Goal: Book appointment/travel/reservation

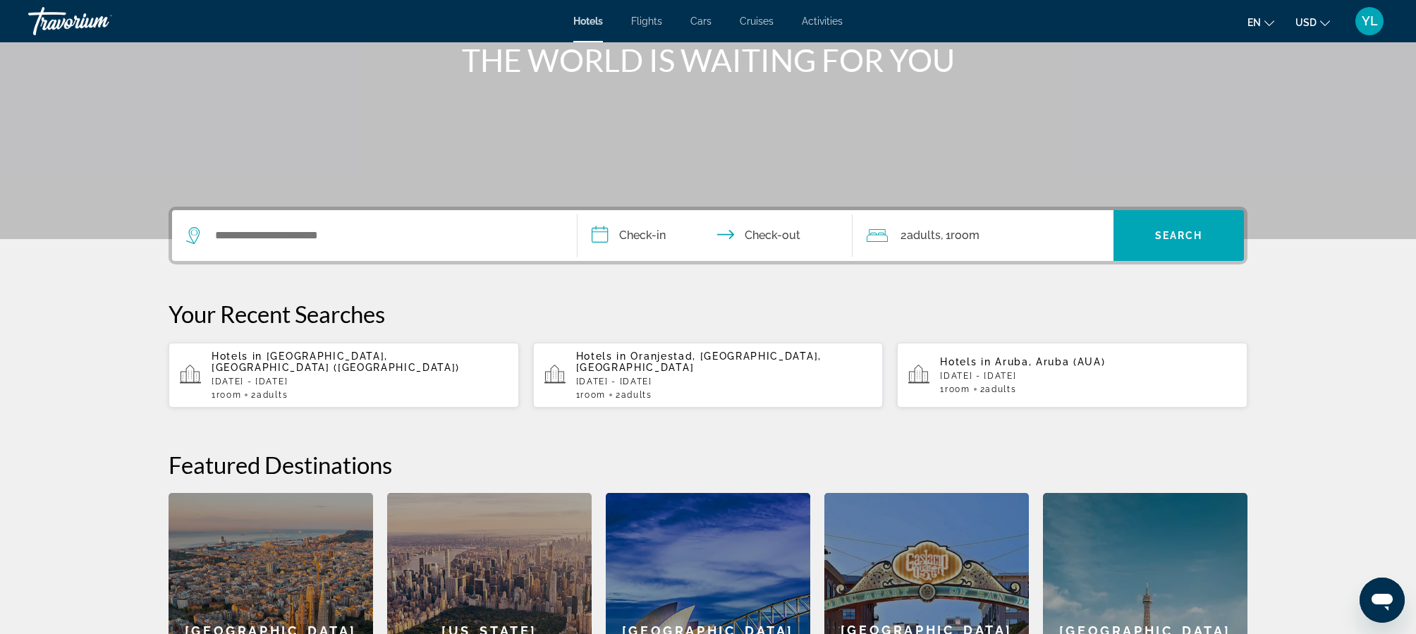
scroll to position [189, 0]
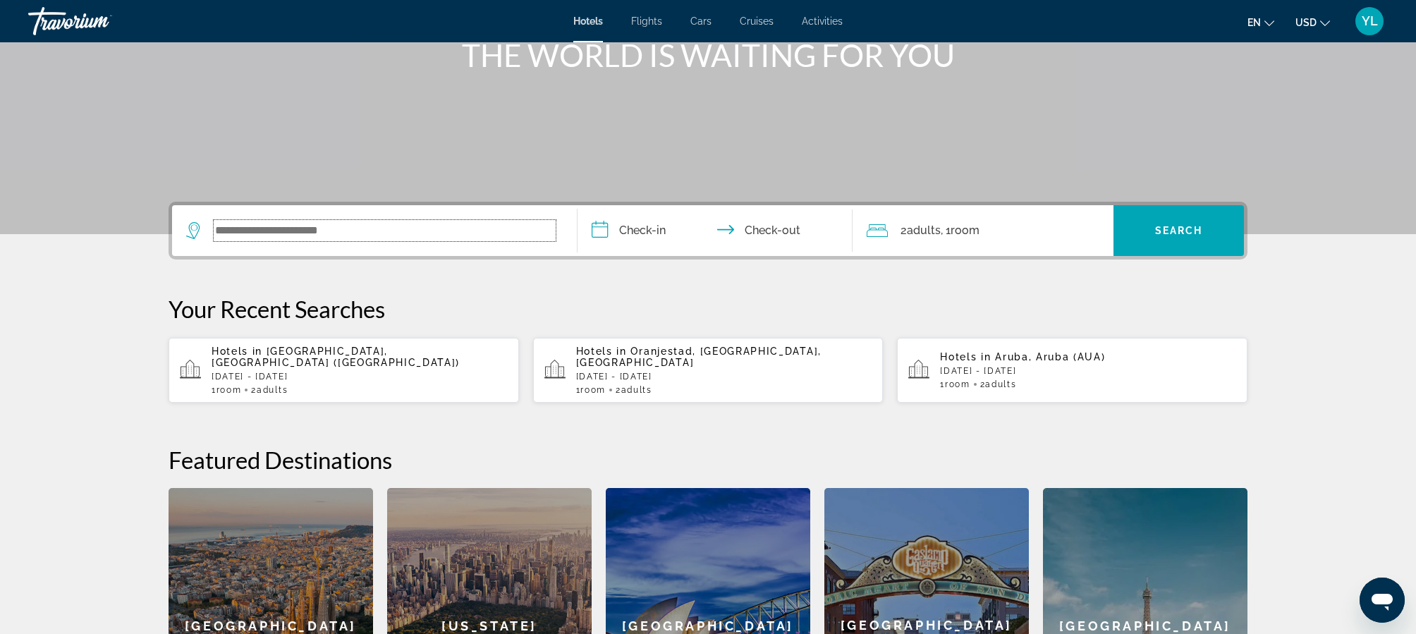
click at [459, 233] on input "Search widget" at bounding box center [385, 230] width 342 height 21
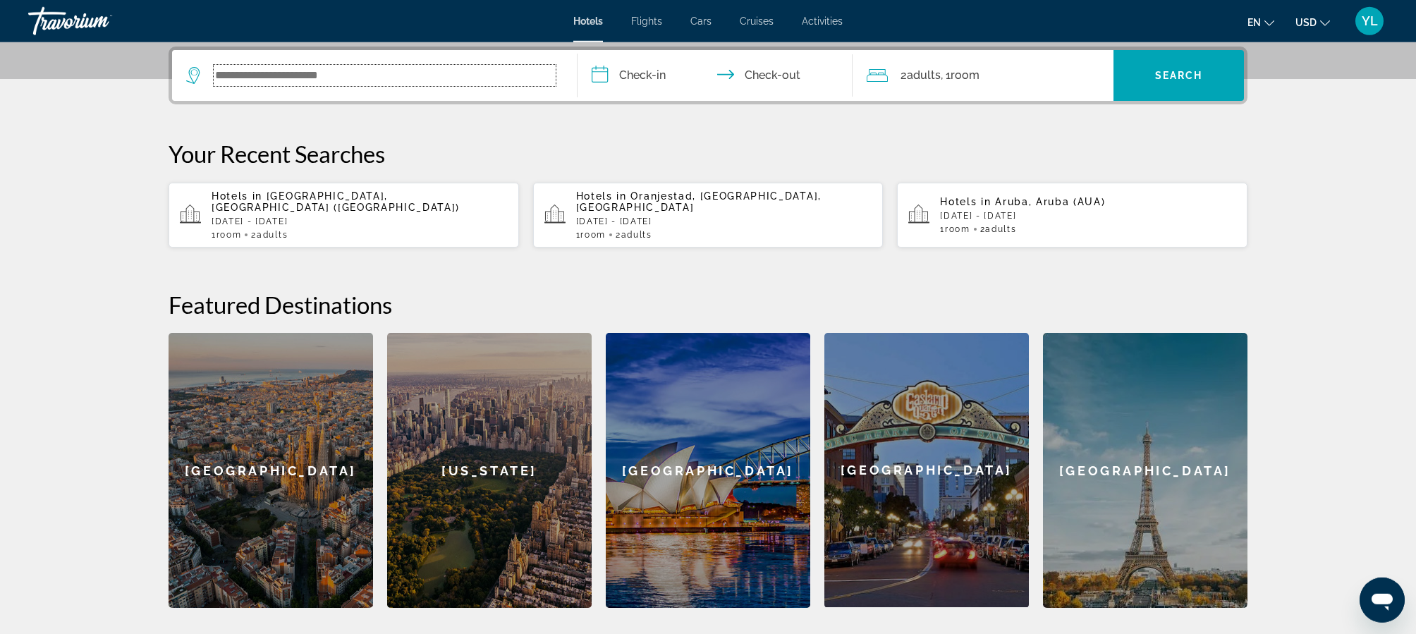
scroll to position [345, 0]
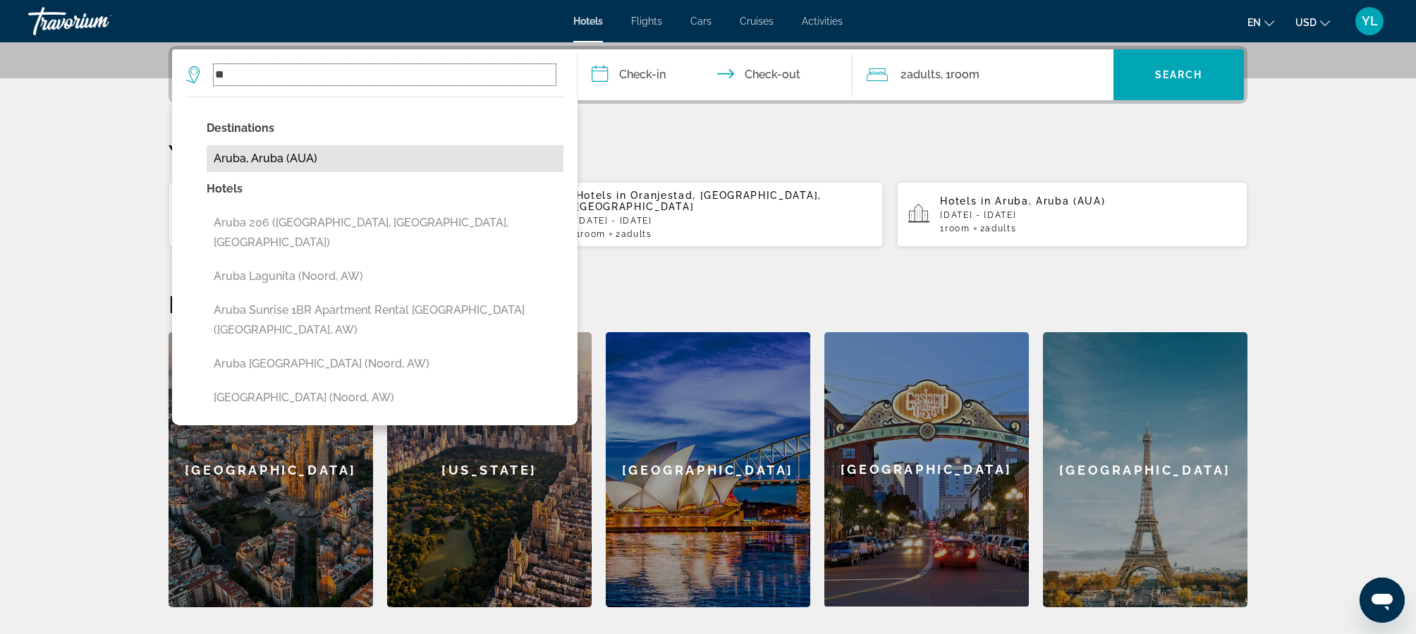
type input "*"
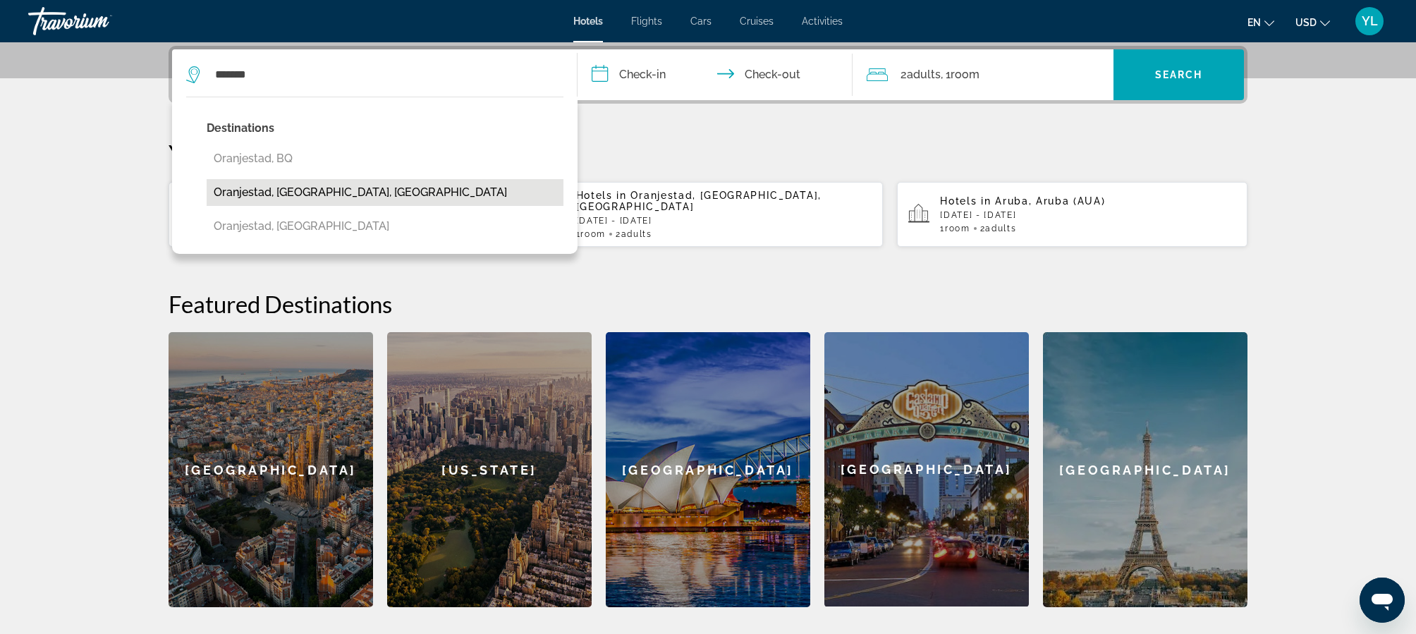
click at [353, 197] on button "Oranjestad, [GEOGRAPHIC_DATA], [GEOGRAPHIC_DATA]" at bounding box center [385, 192] width 357 height 27
type input "**********"
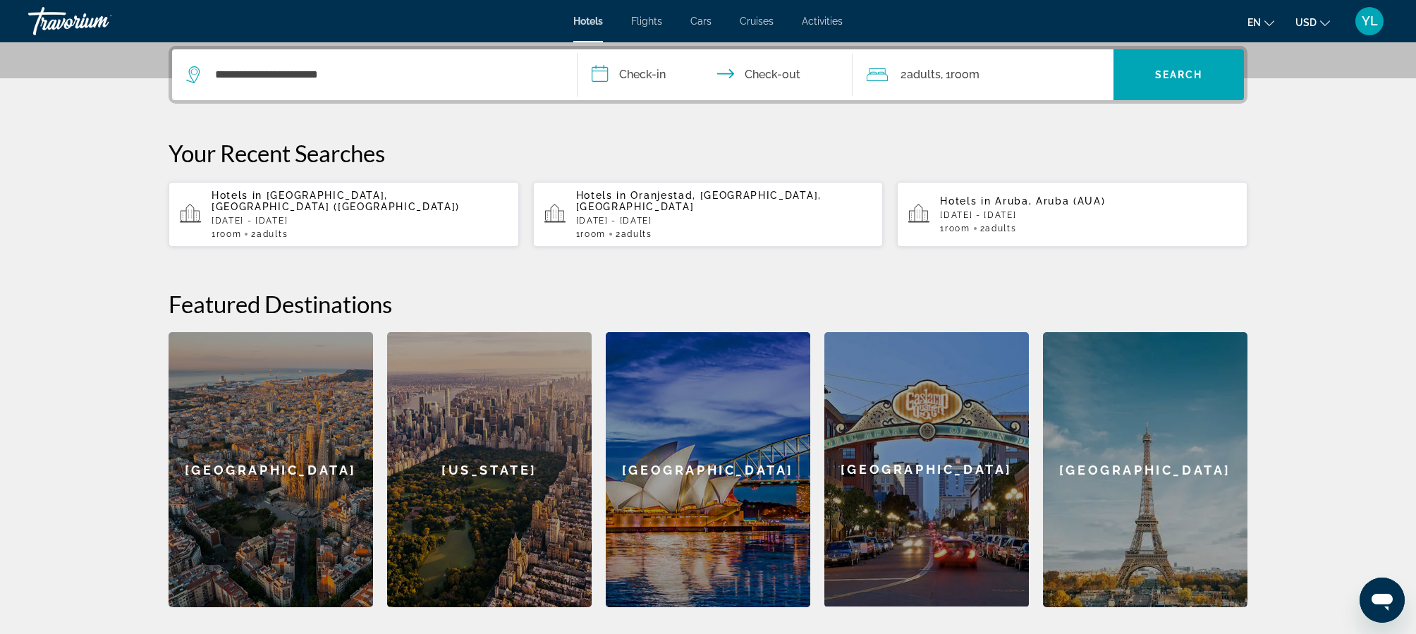
click at [596, 73] on input "**********" at bounding box center [717, 76] width 281 height 55
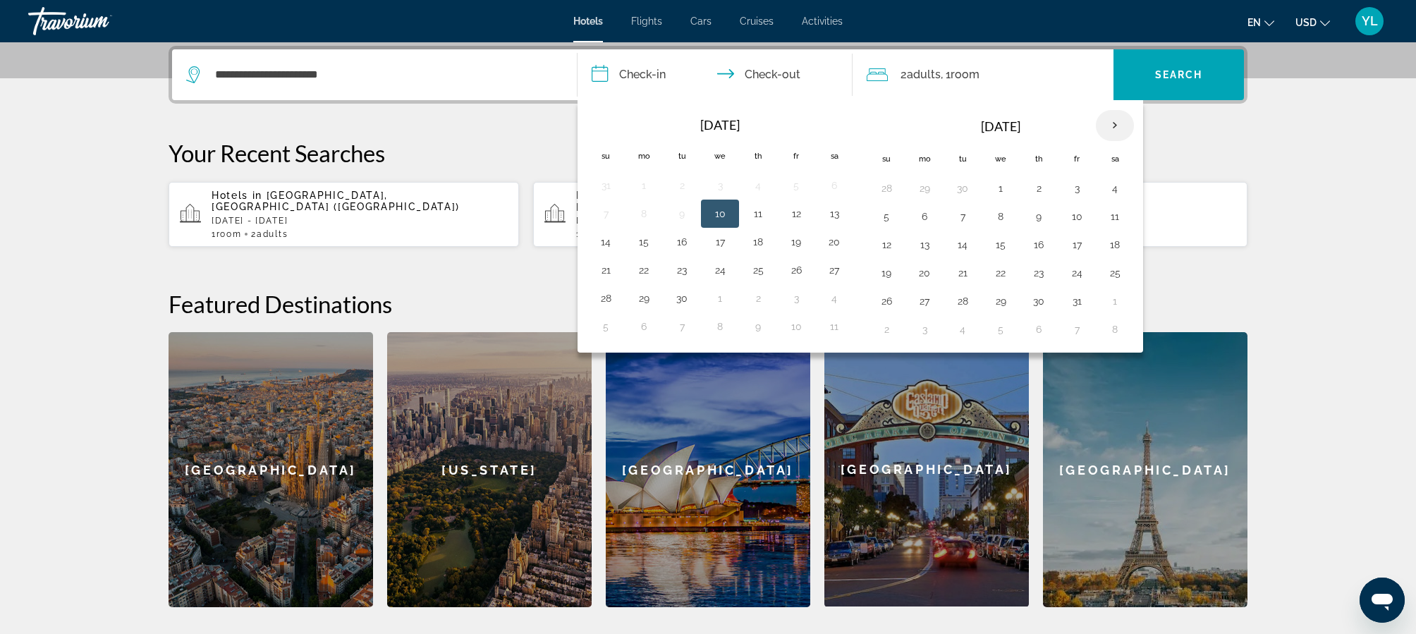
click at [1110, 128] on th "Next month" at bounding box center [1115, 125] width 38 height 31
click at [1113, 186] on button "1" at bounding box center [1114, 188] width 23 height 20
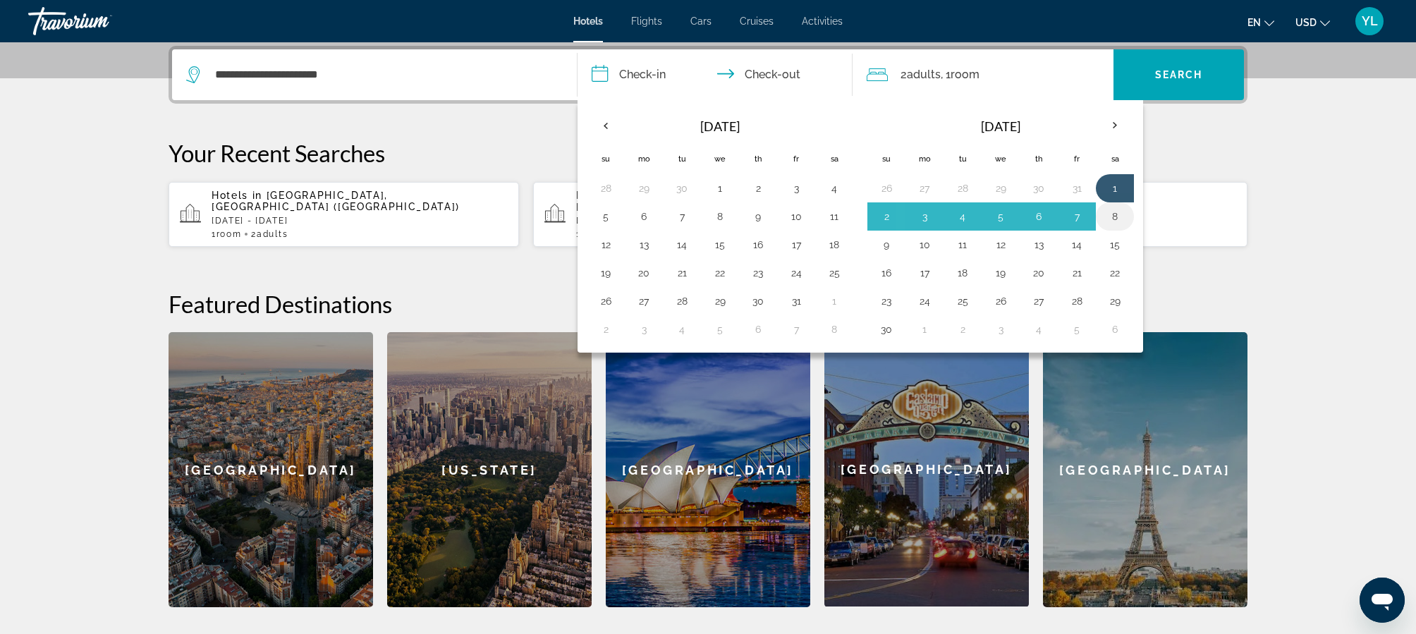
click at [1115, 214] on button "8" at bounding box center [1114, 217] width 23 height 20
type input "**********"
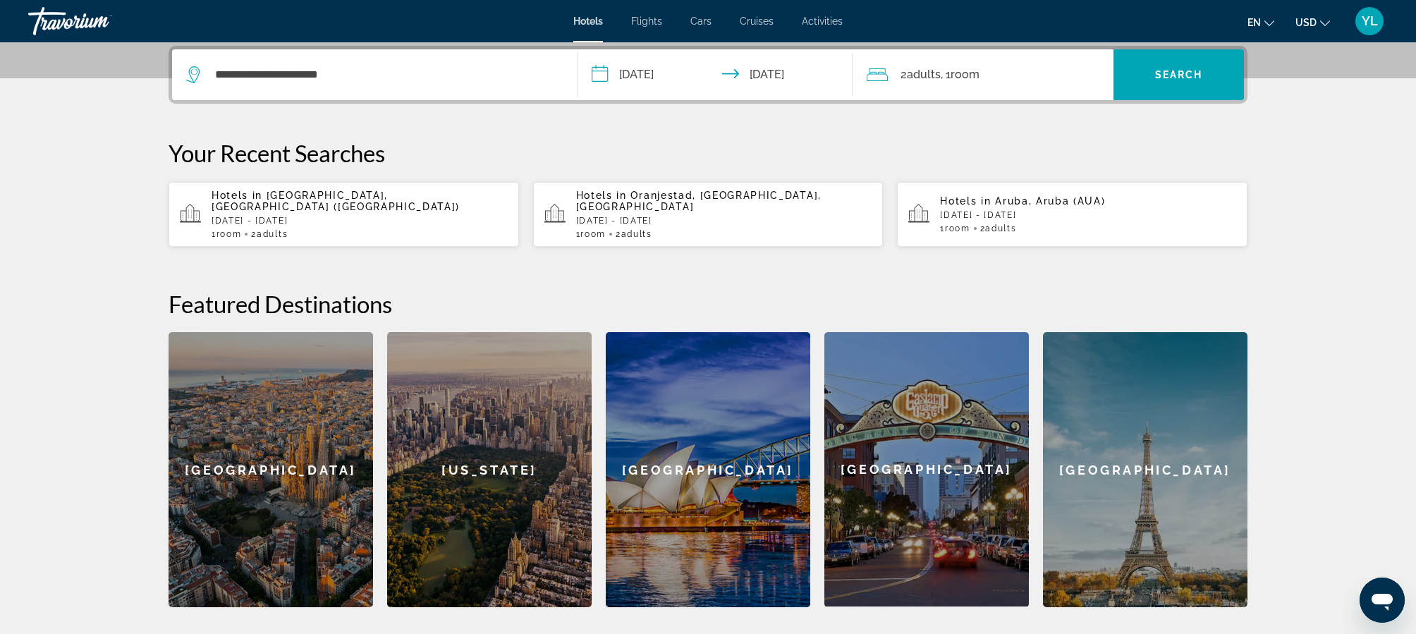
click at [967, 78] on span "Room" at bounding box center [964, 74] width 29 height 13
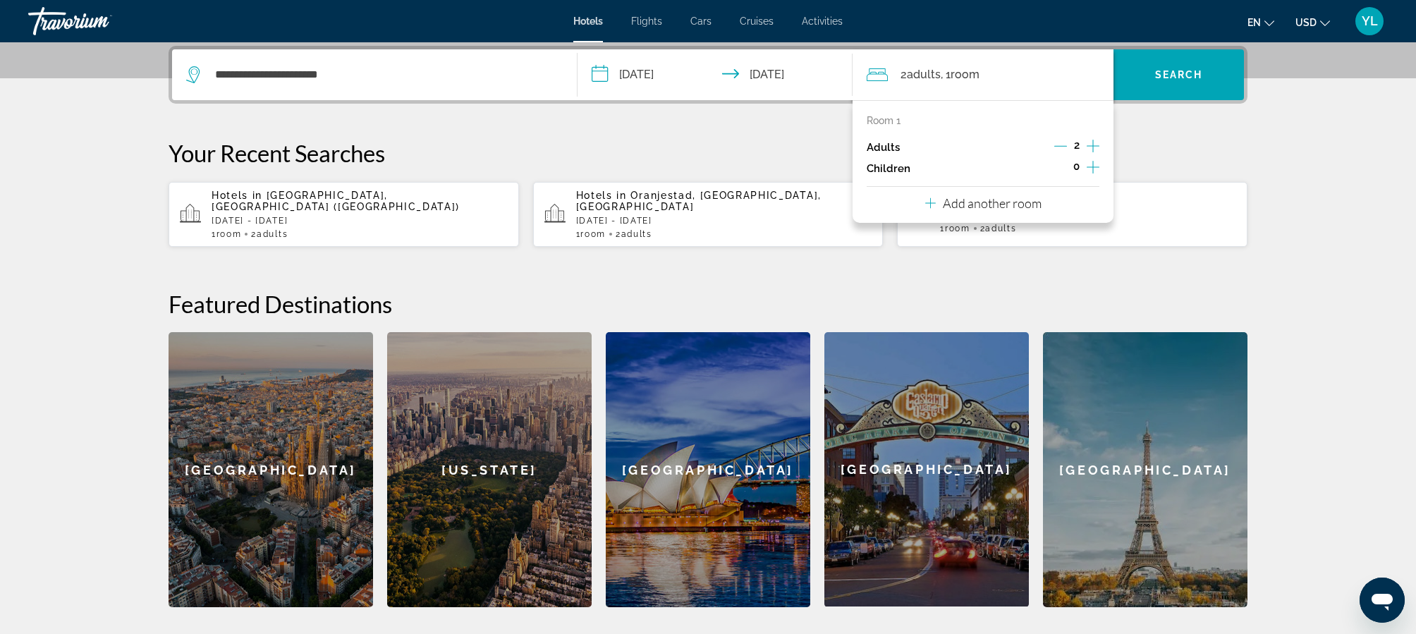
click at [1095, 168] on icon "Increment children" at bounding box center [1092, 167] width 13 height 17
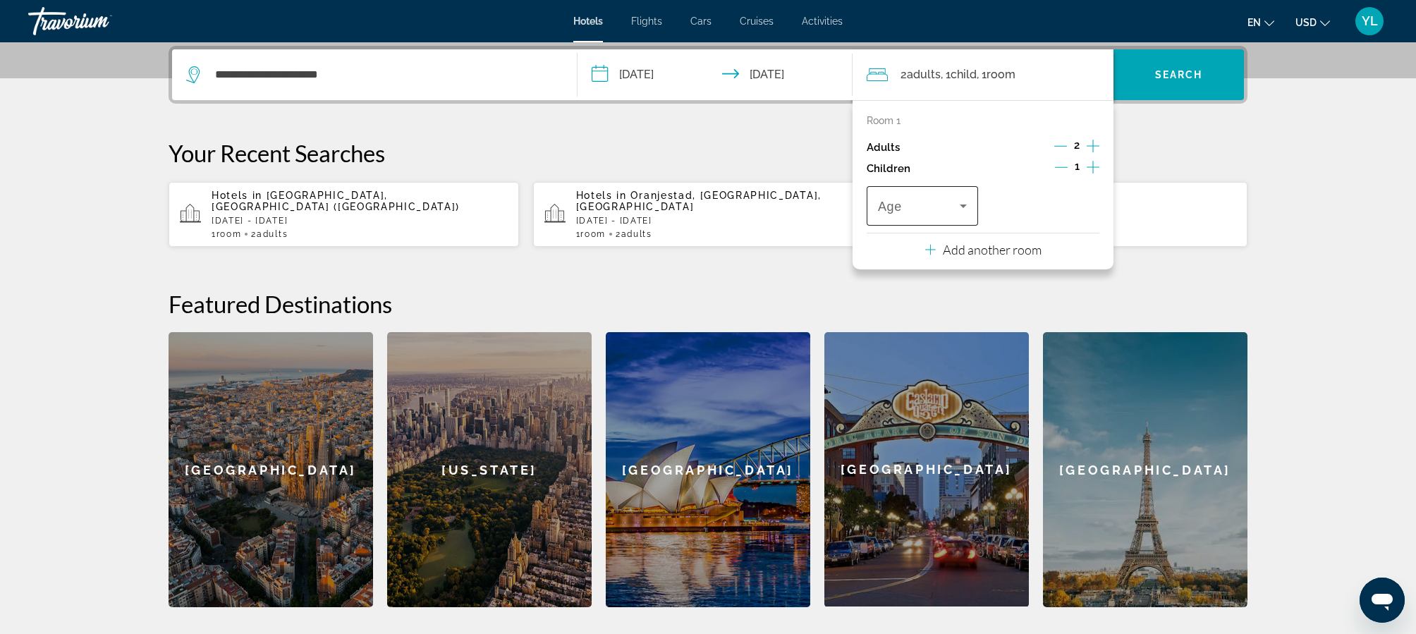
click at [957, 204] on icon "Travelers: 2 adults, 1 child" at bounding box center [963, 205] width 17 height 17
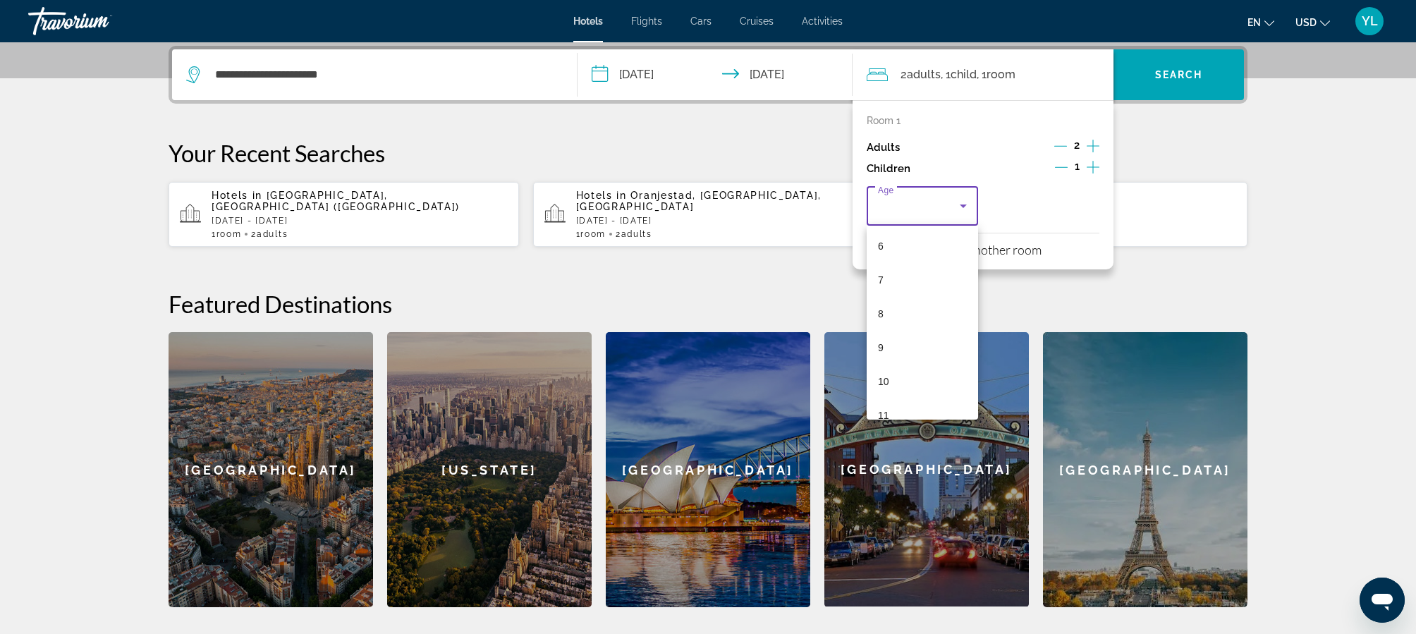
scroll to position [197, 0]
click at [901, 319] on mat-option "8" at bounding box center [921, 322] width 111 height 34
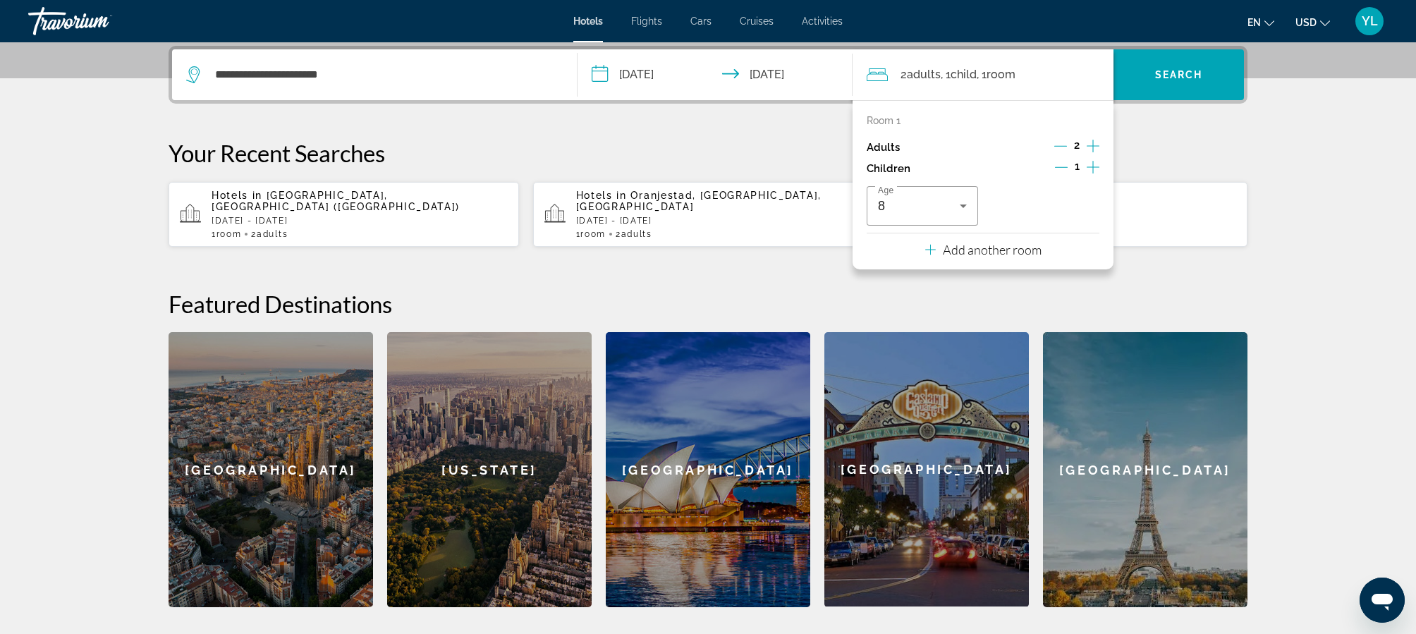
click at [1171, 167] on p "Your Recent Searches" at bounding box center [707, 153] width 1079 height 28
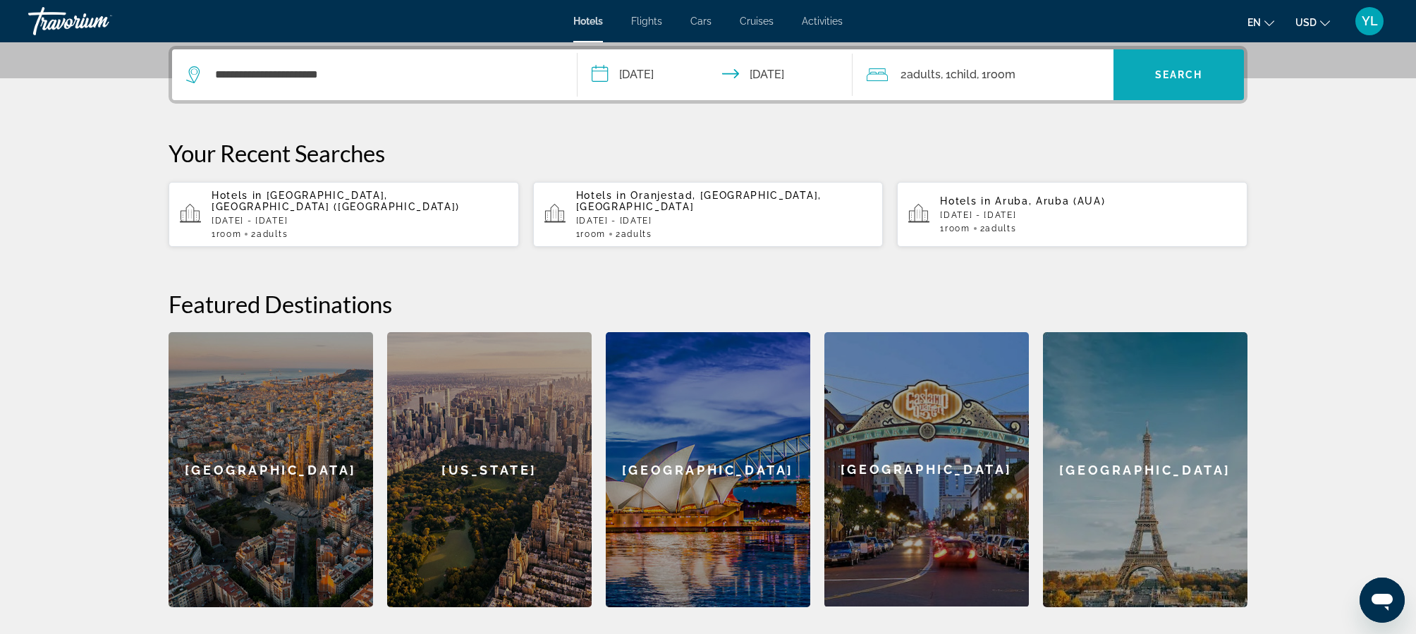
click at [1178, 75] on span "Search" at bounding box center [1179, 74] width 48 height 11
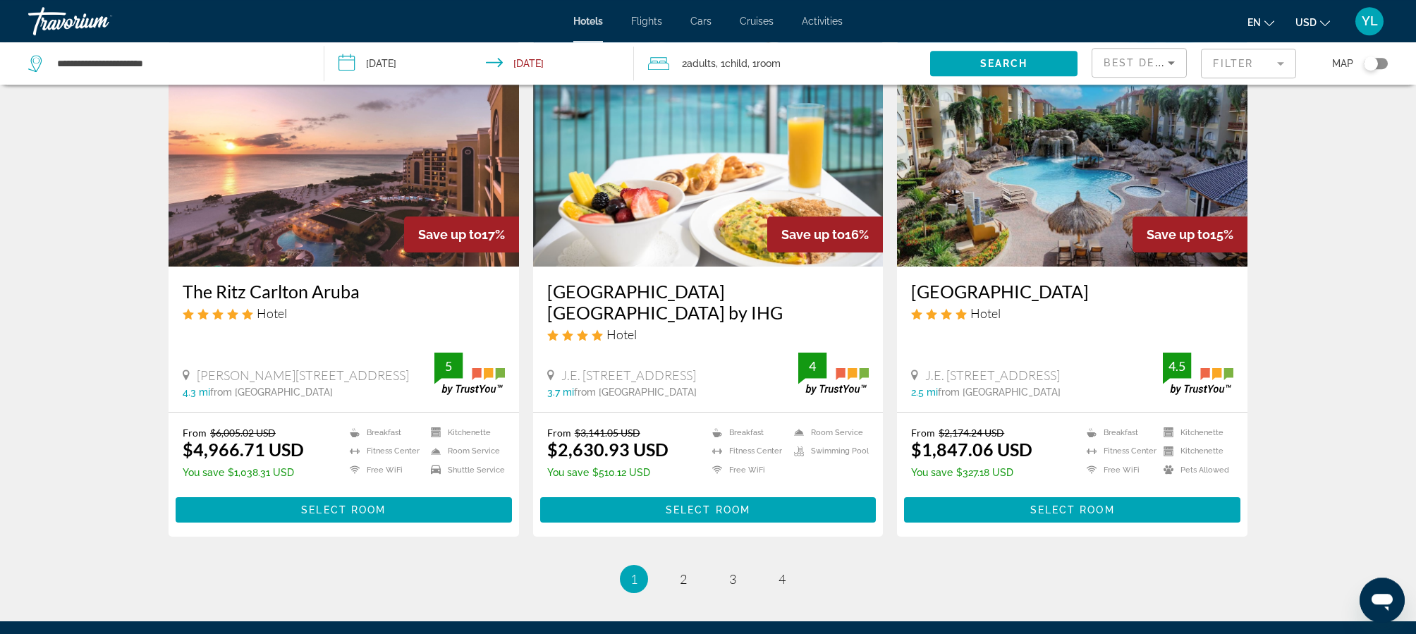
scroll to position [1760, 0]
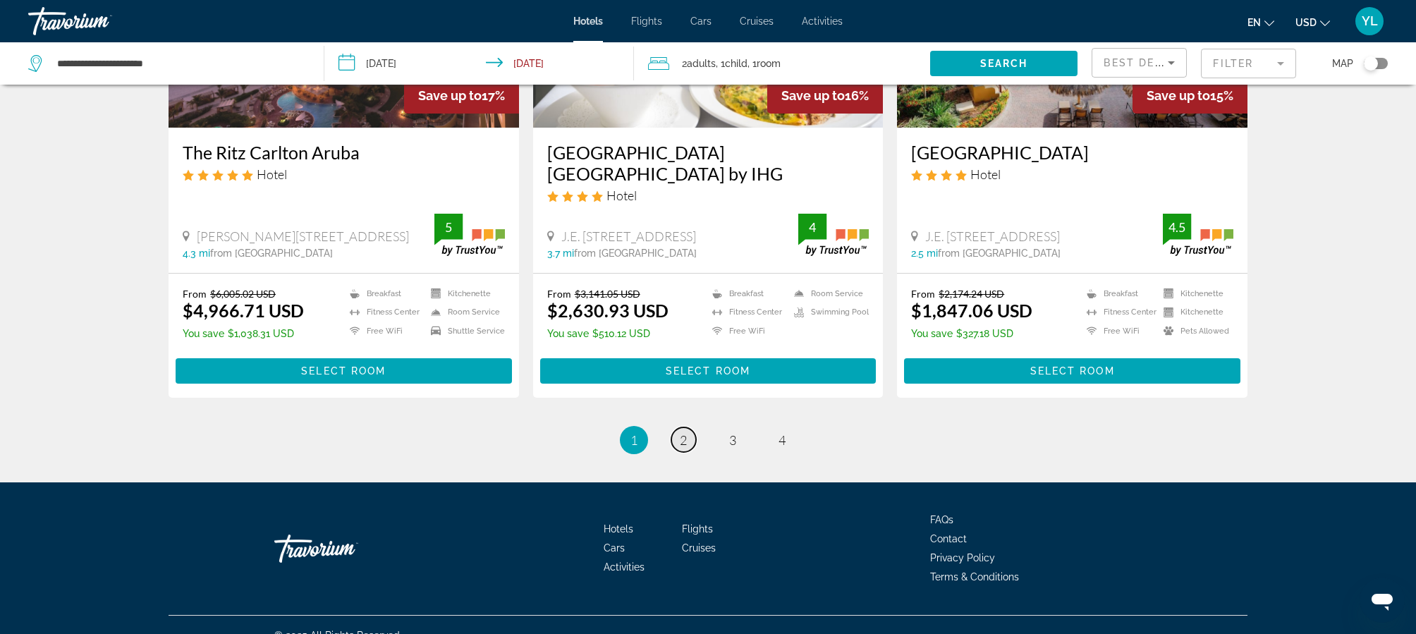
click at [678, 427] on link "page 2" at bounding box center [683, 439] width 25 height 25
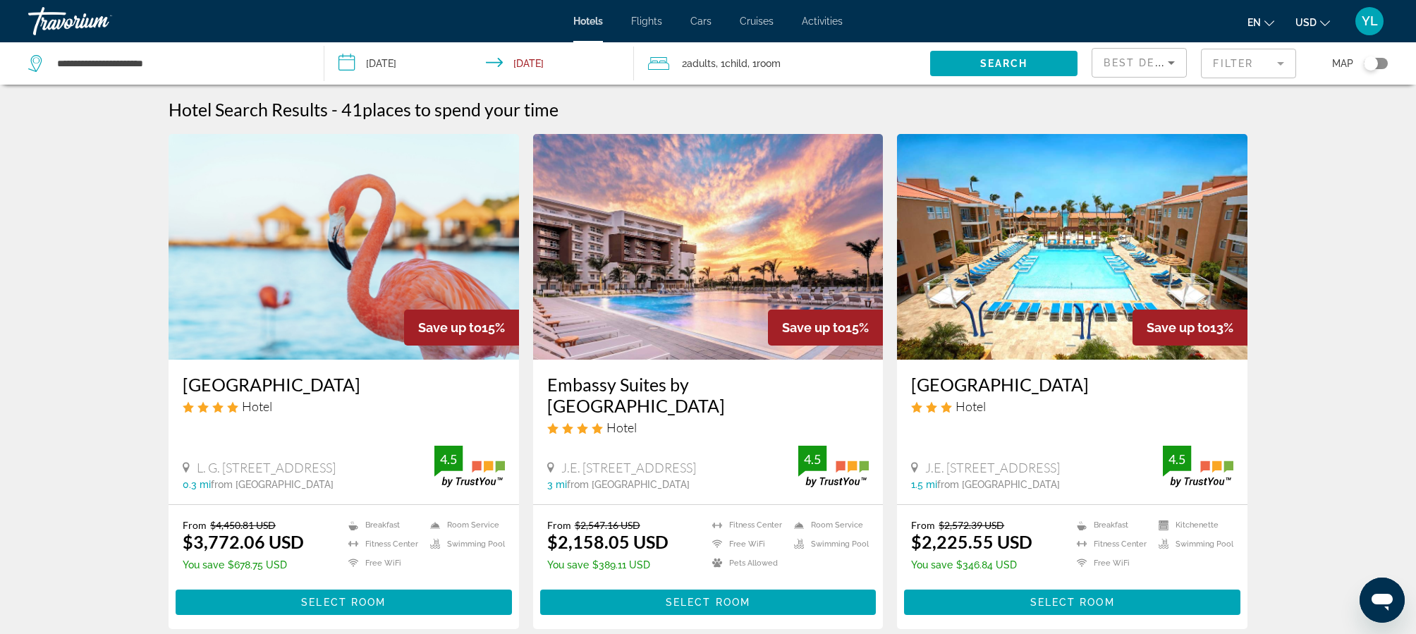
click at [364, 63] on input "**********" at bounding box center [482, 65] width 316 height 47
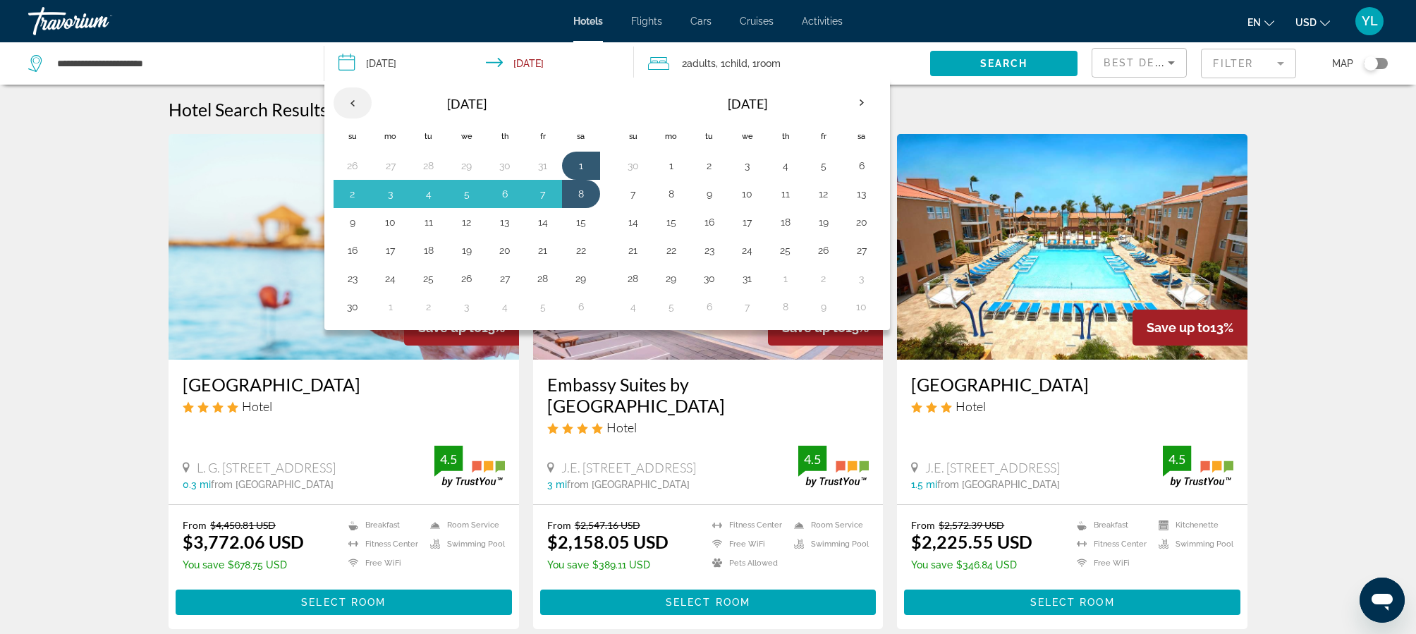
click at [350, 105] on th "Previous month" at bounding box center [352, 102] width 38 height 31
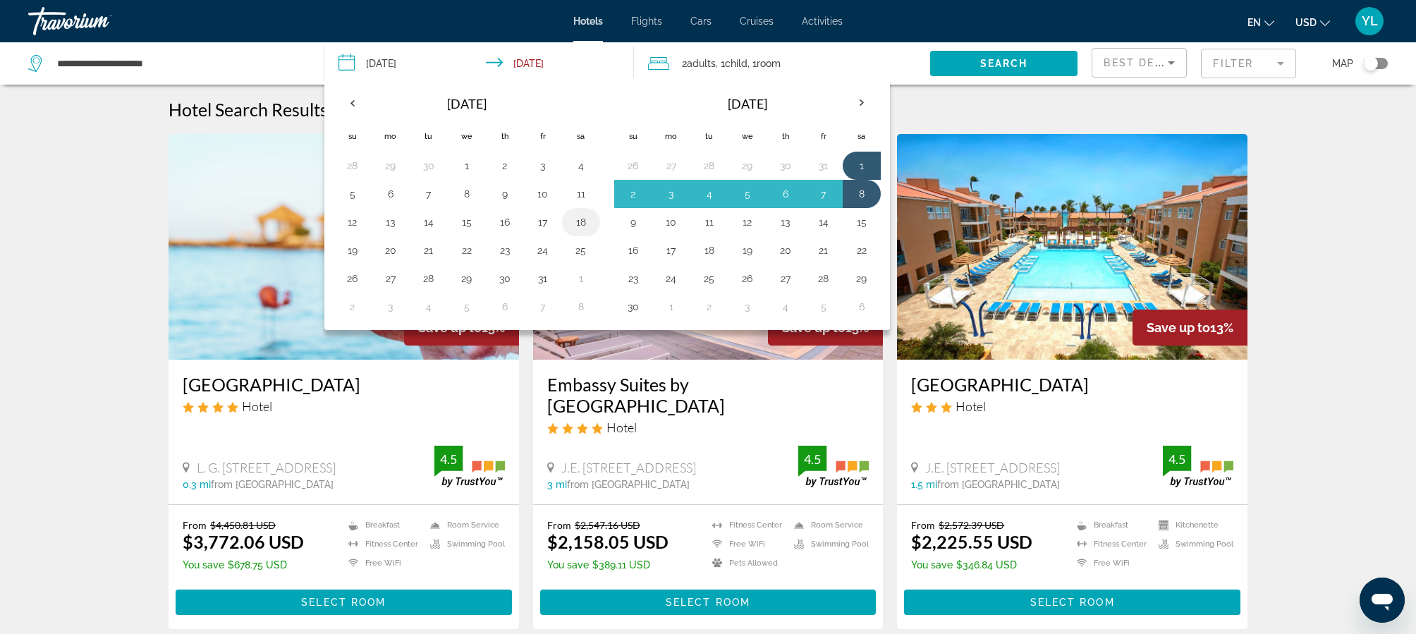
click at [582, 216] on button "18" at bounding box center [581, 222] width 23 height 20
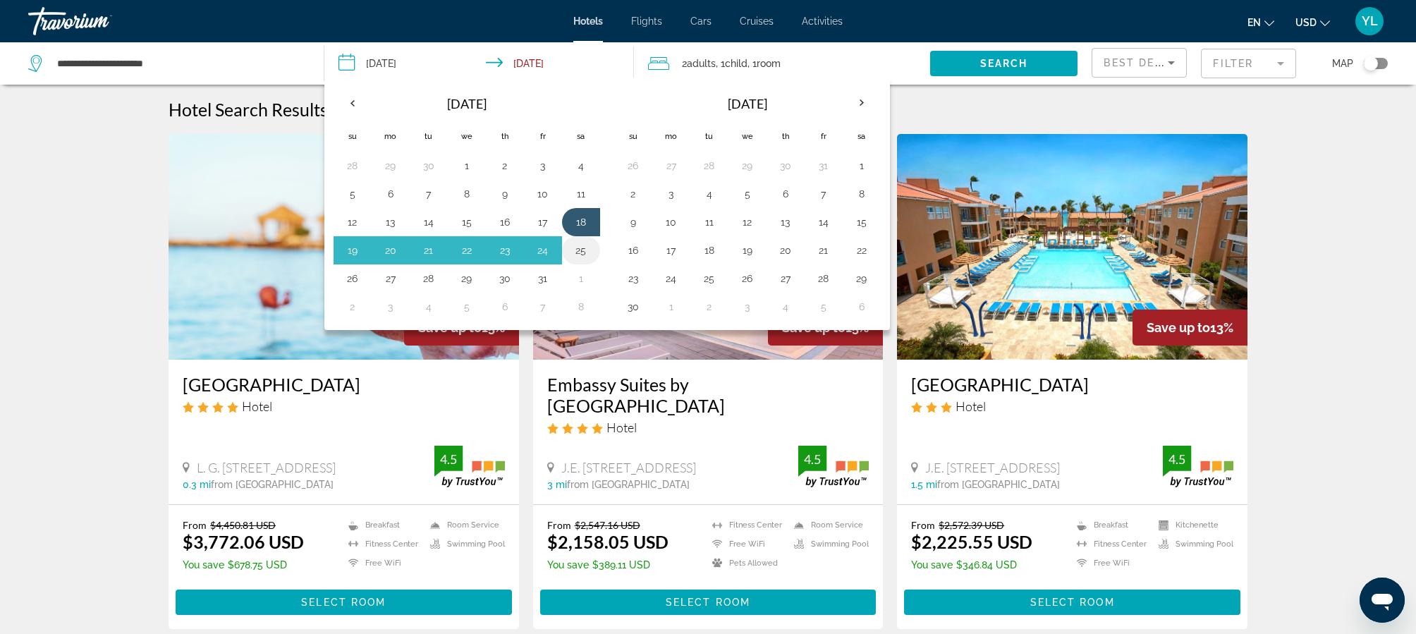
click at [583, 254] on button "25" at bounding box center [581, 250] width 23 height 20
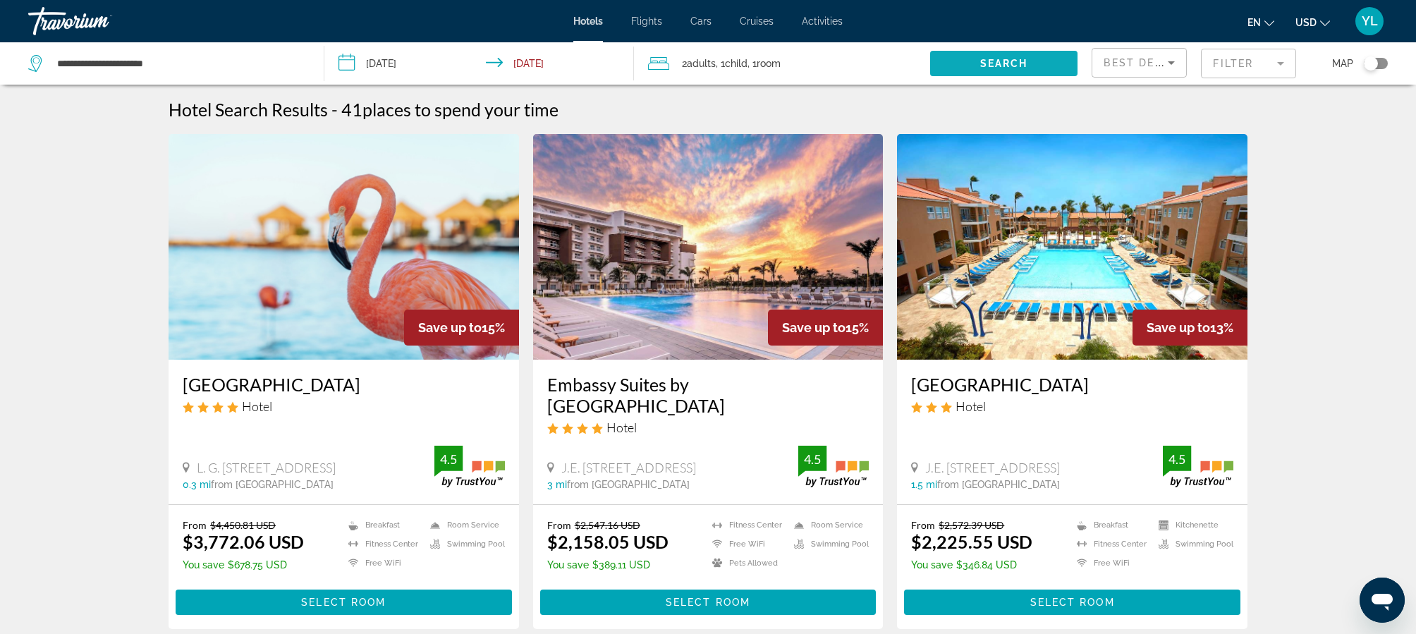
click at [986, 64] on span "Search" at bounding box center [1004, 63] width 48 height 11
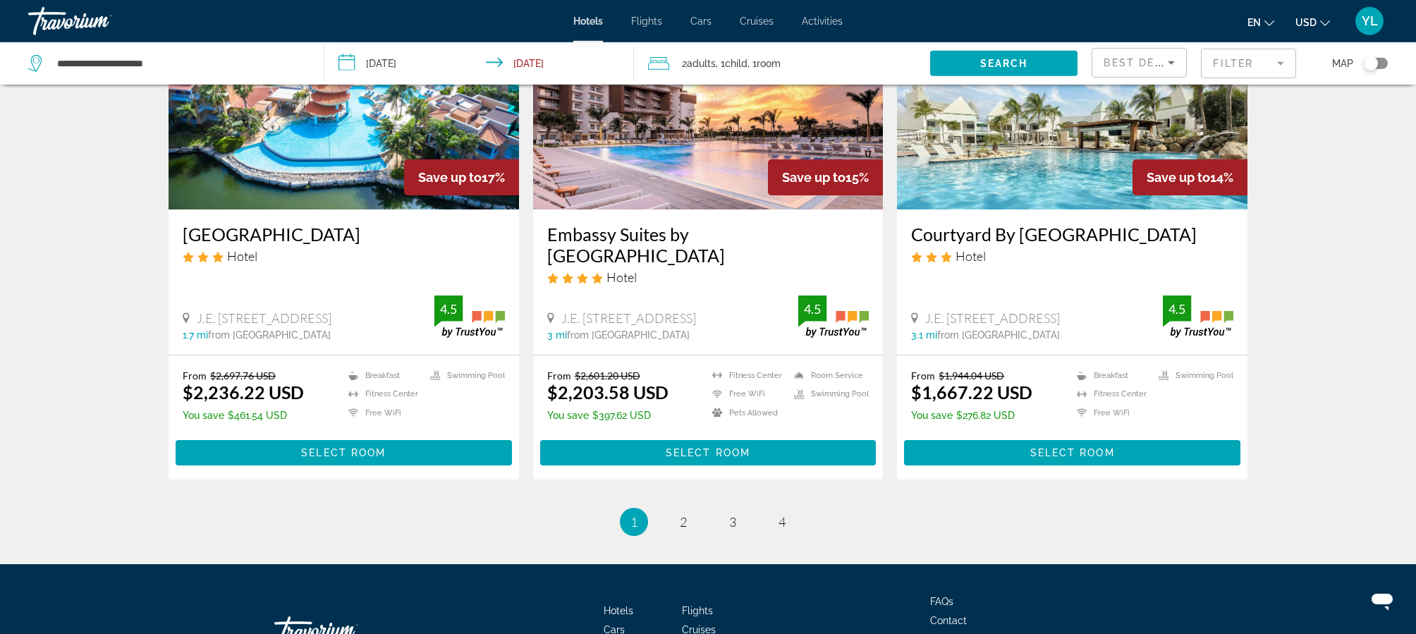
scroll to position [1706, 0]
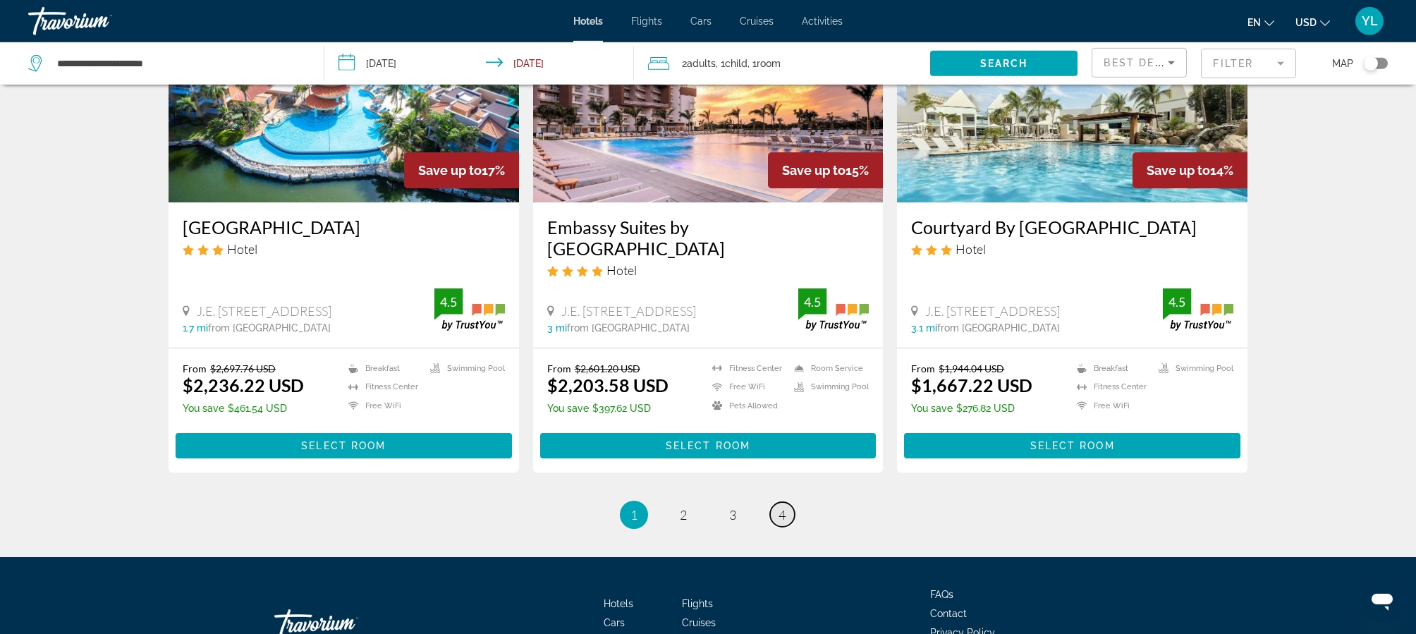
click at [777, 502] on link "page 4" at bounding box center [782, 514] width 25 height 25
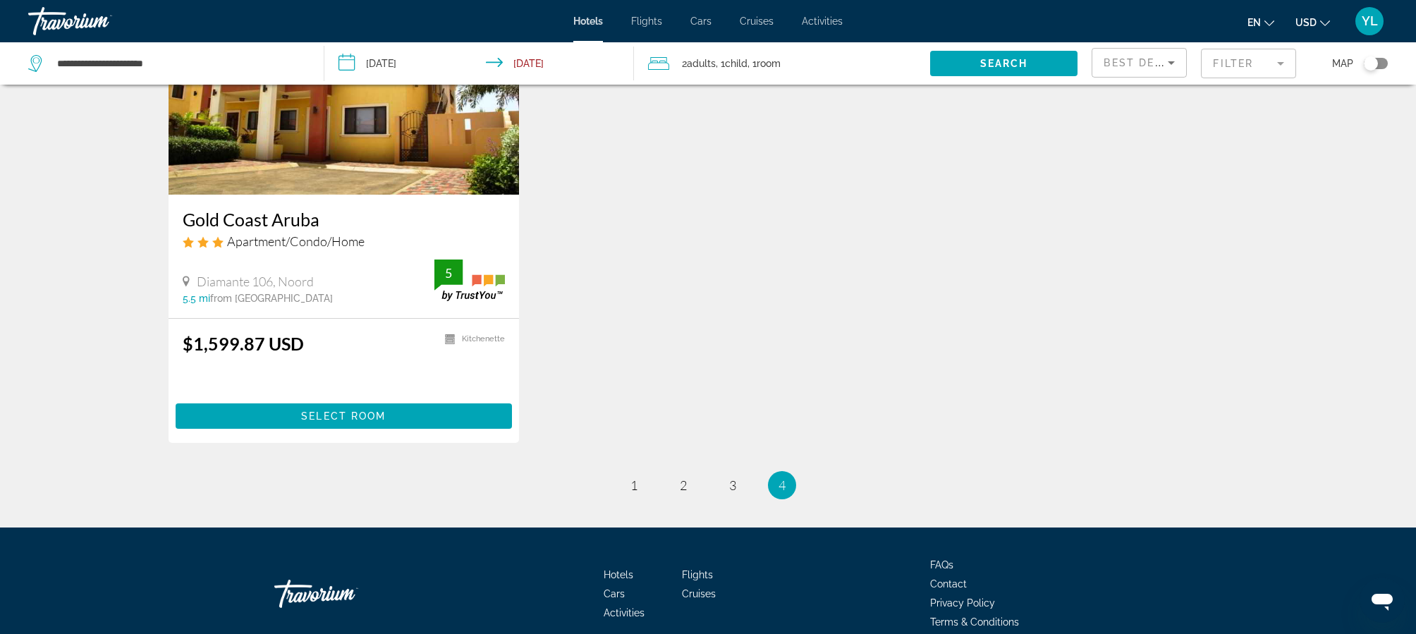
scroll to position [145, 0]
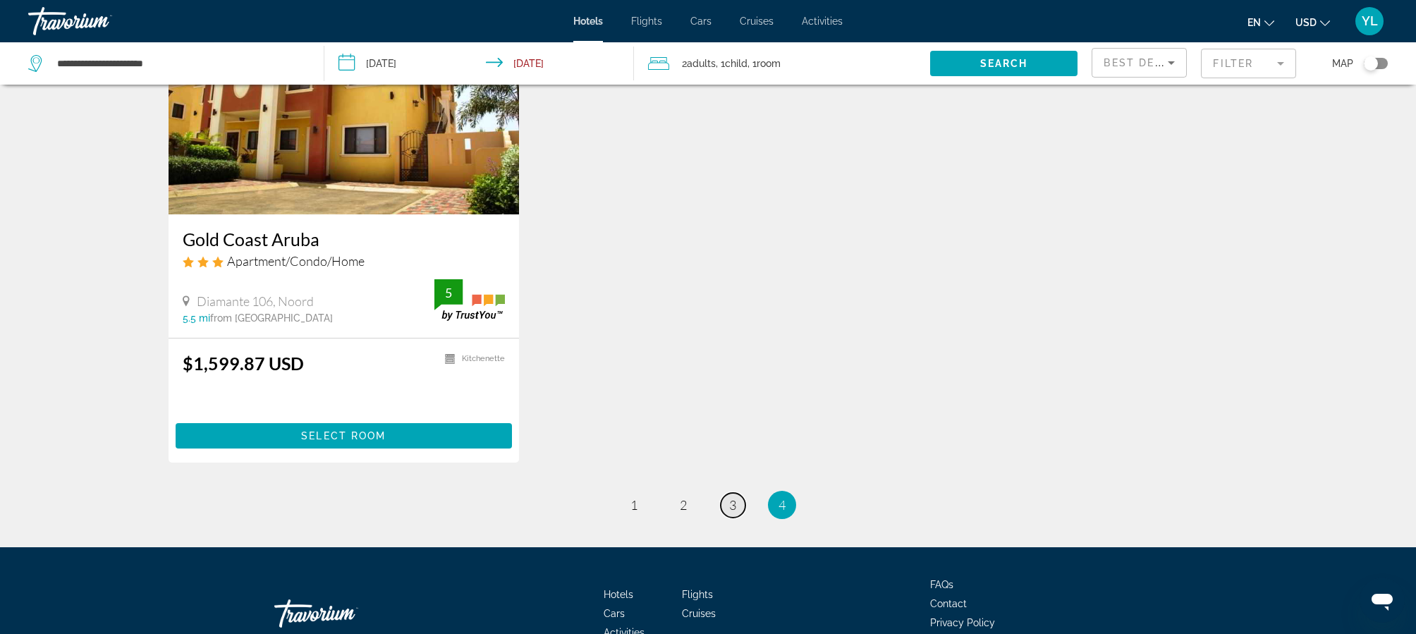
click at [734, 508] on span "3" at bounding box center [732, 505] width 7 height 16
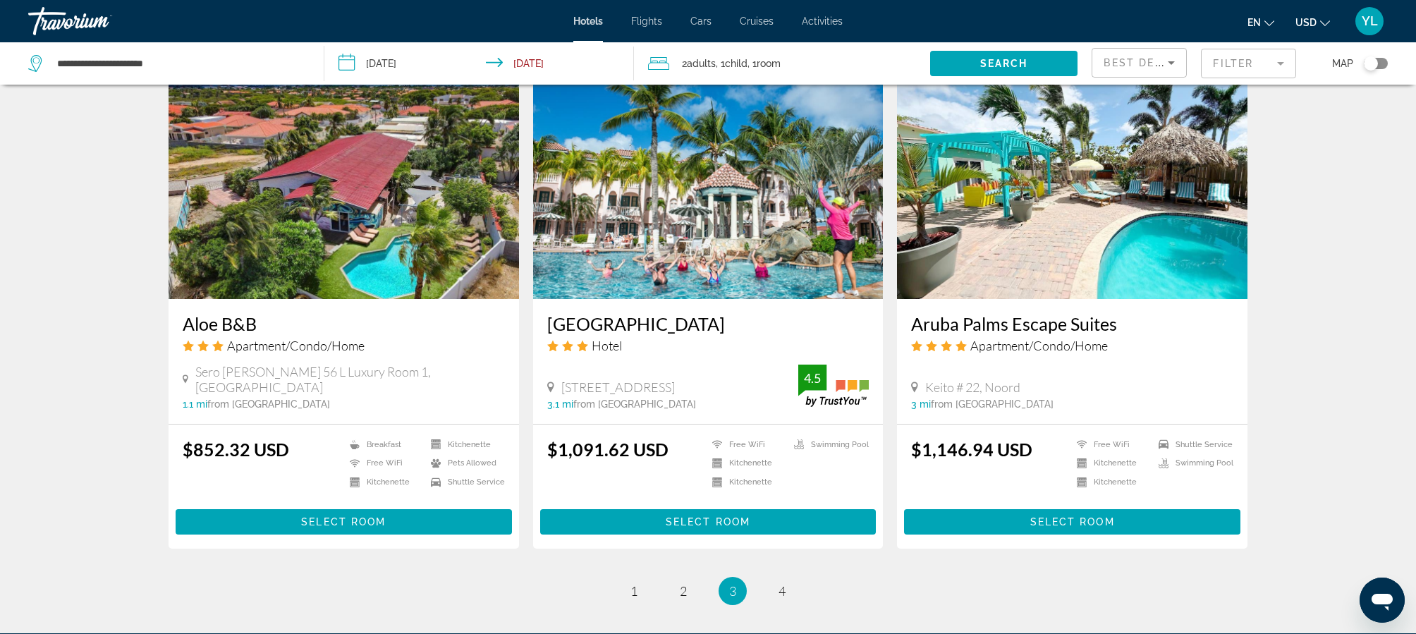
scroll to position [1571, 0]
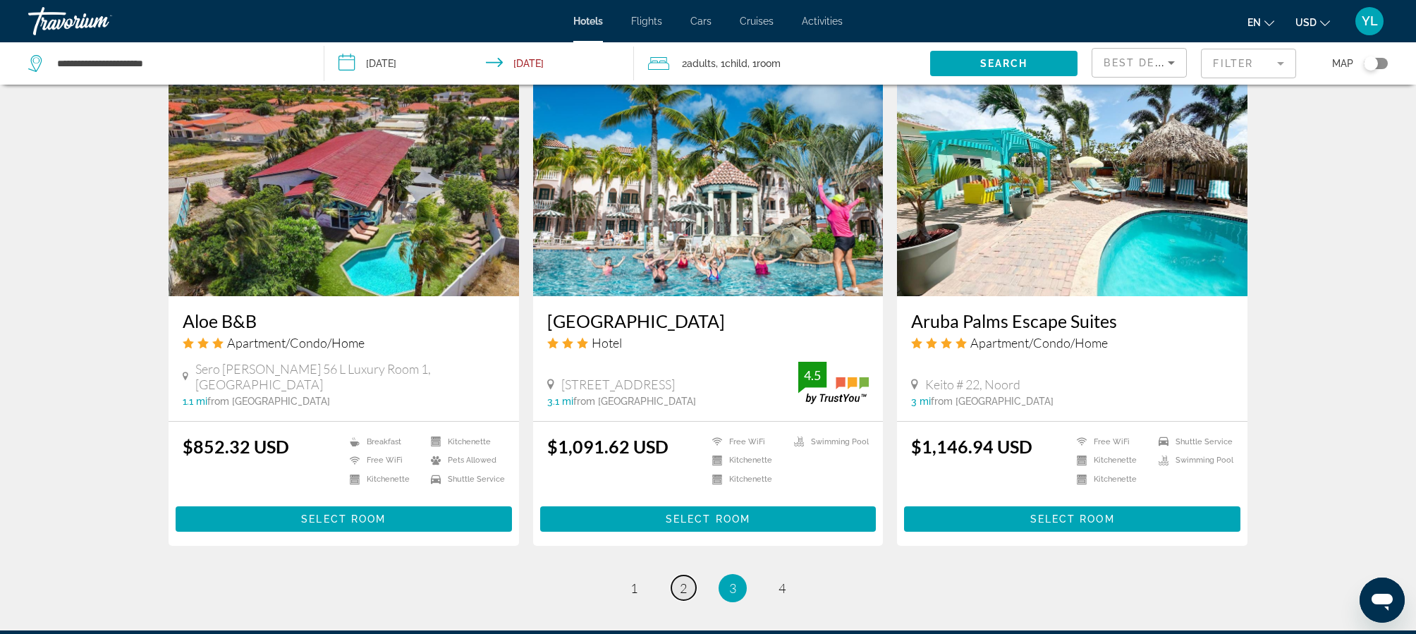
click at [683, 590] on span "2" at bounding box center [683, 588] width 7 height 16
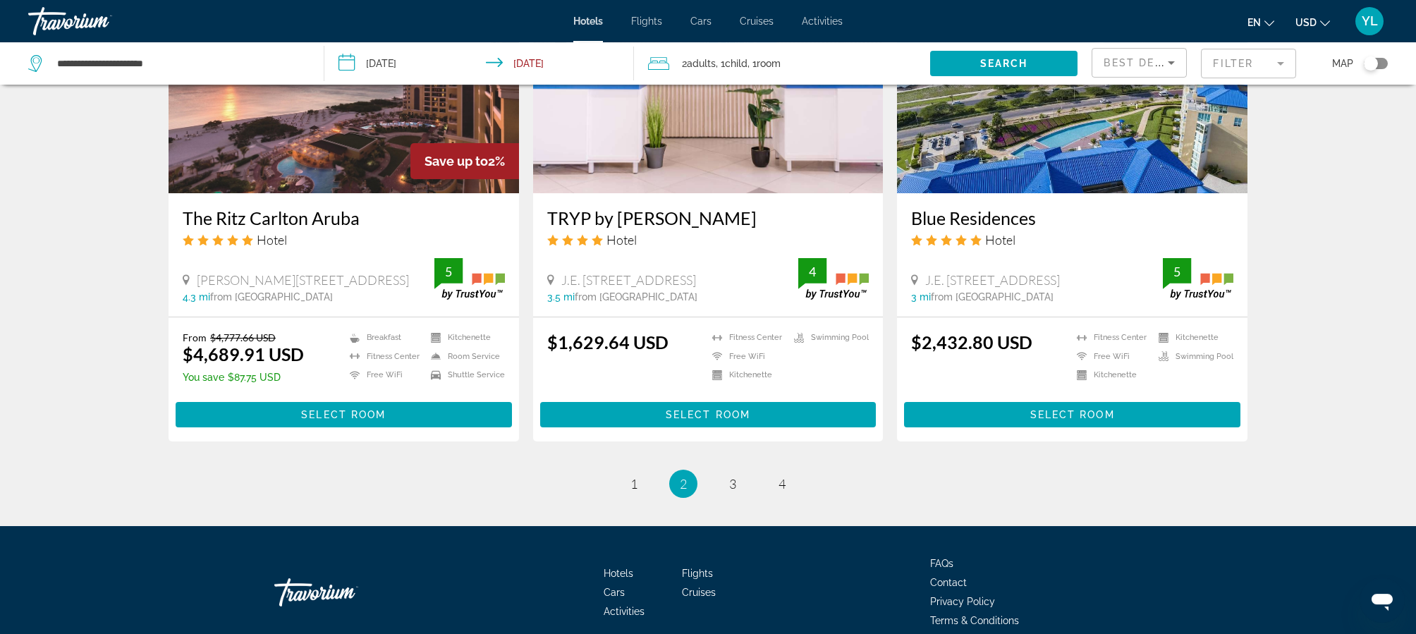
scroll to position [1738, 0]
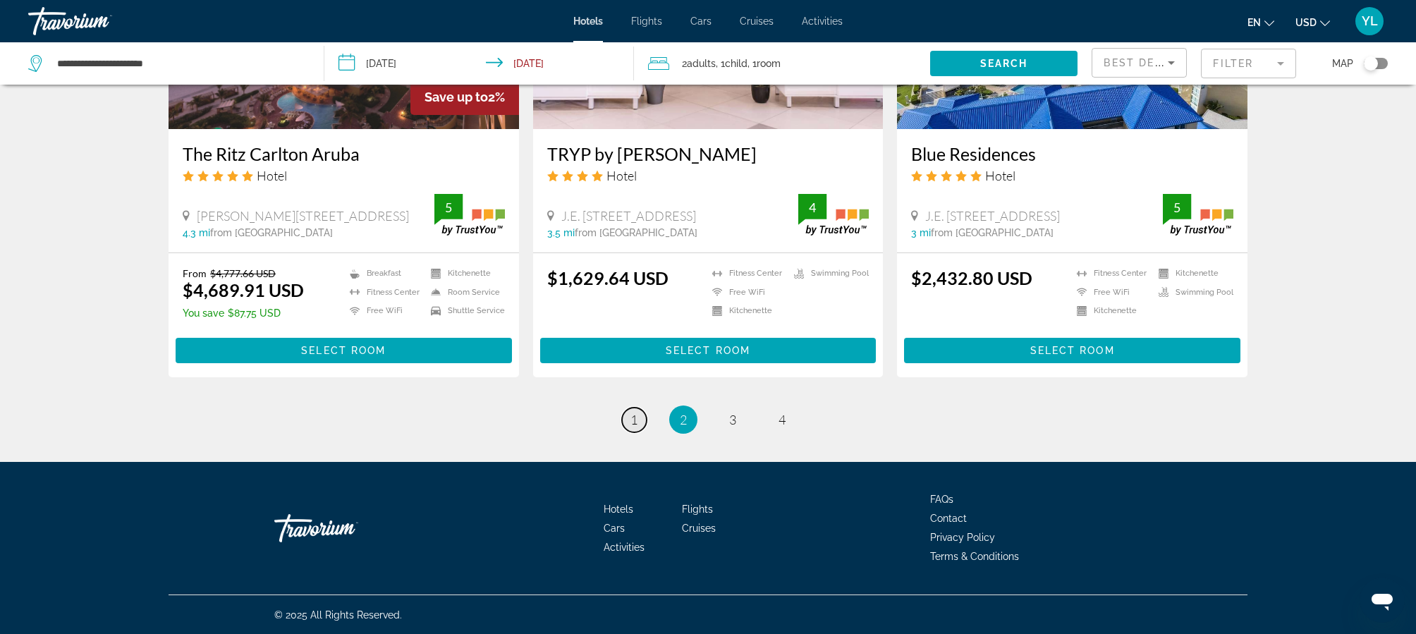
click at [632, 417] on span "1" at bounding box center [633, 420] width 7 height 16
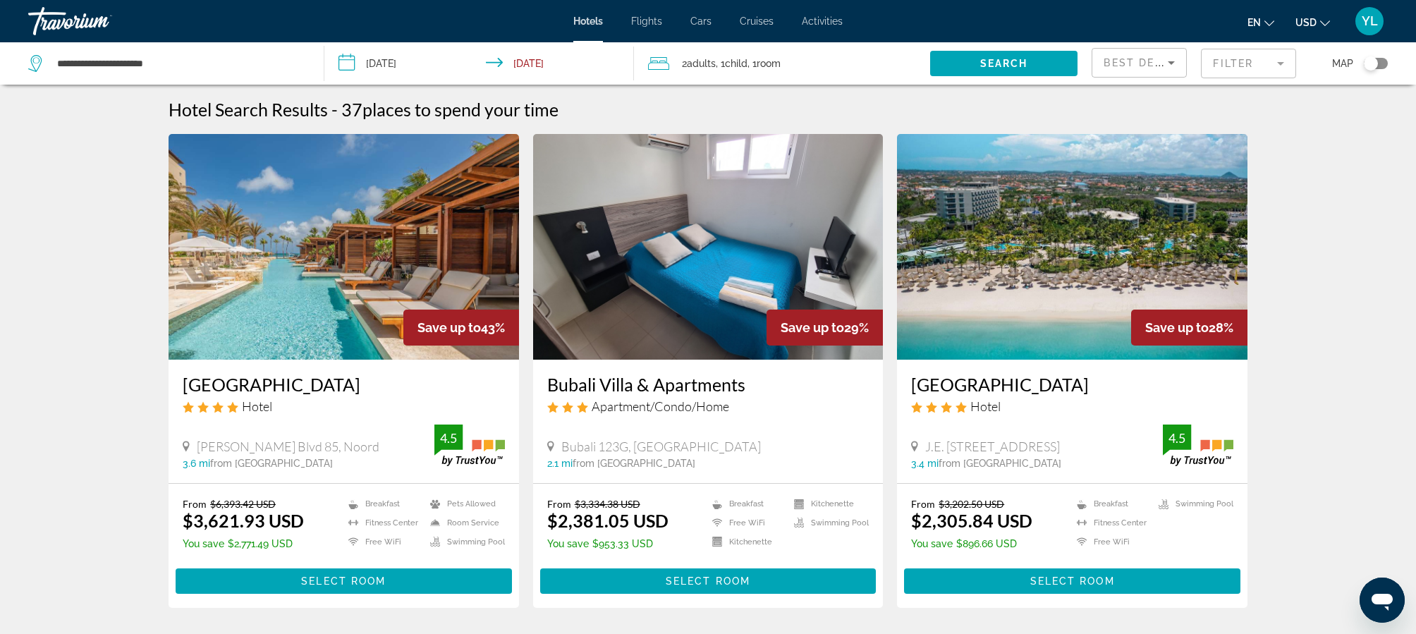
click at [349, 61] on input "**********" at bounding box center [482, 65] width 316 height 47
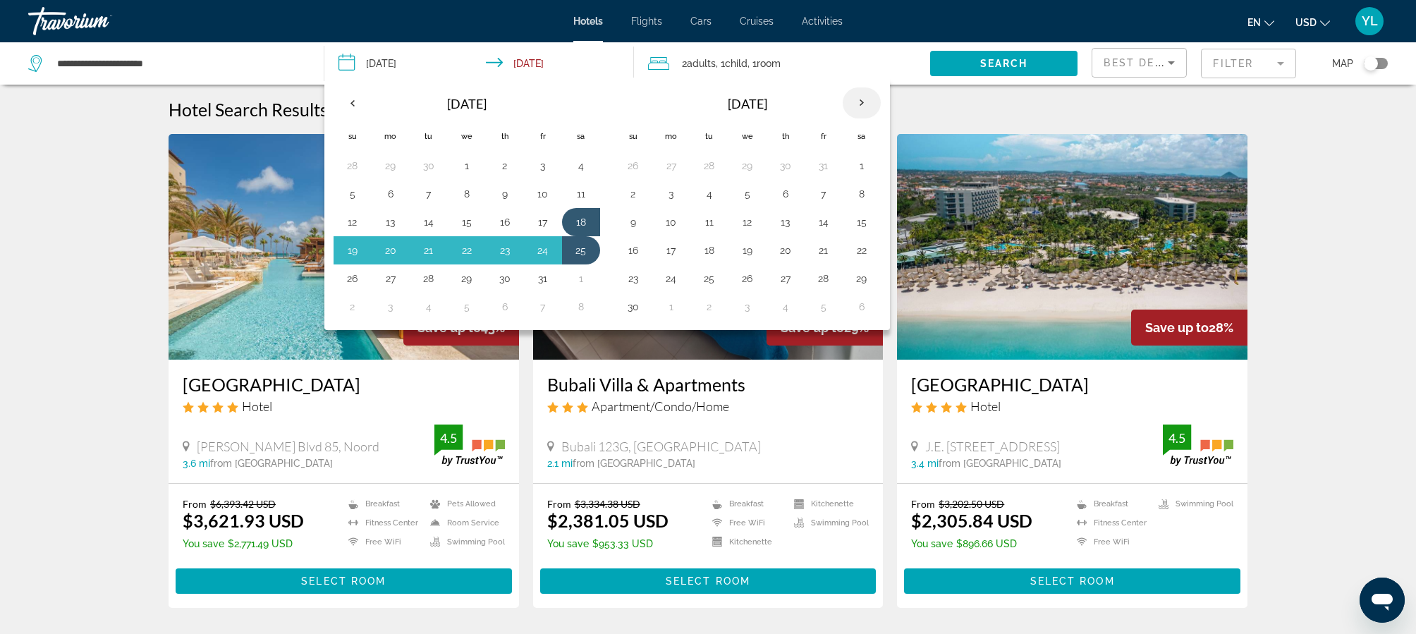
click at [866, 104] on th "Next month" at bounding box center [861, 102] width 38 height 31
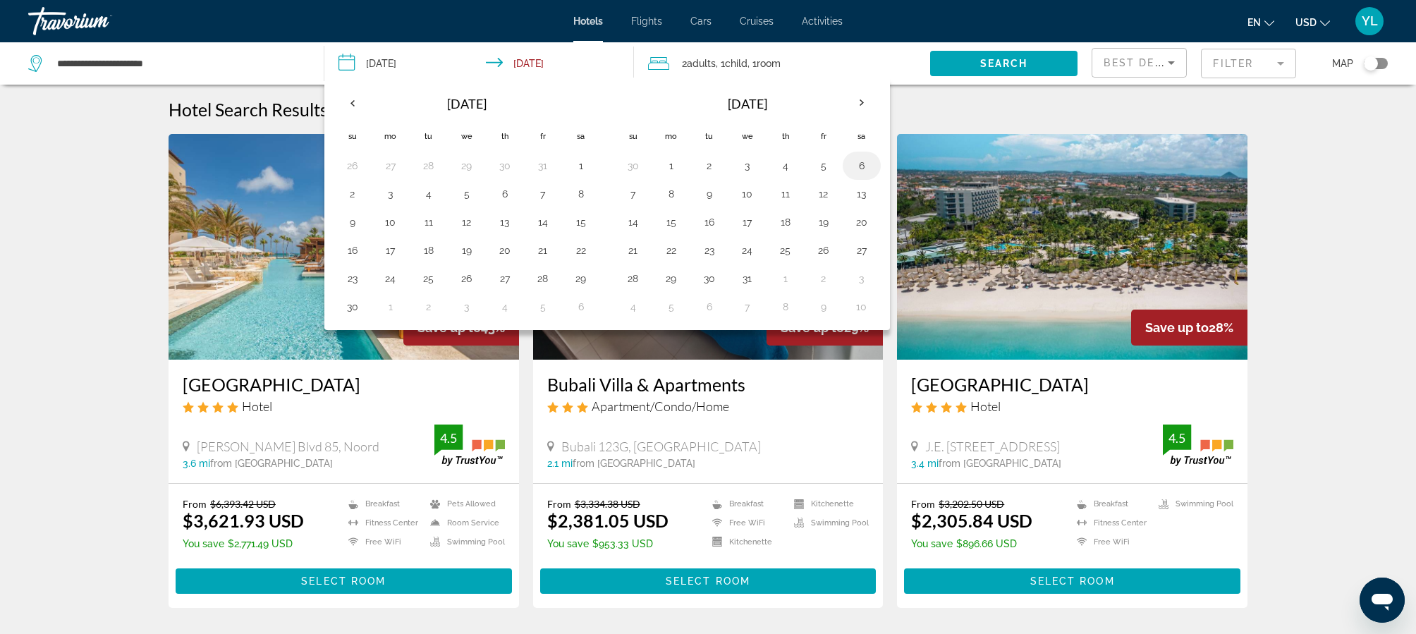
click at [864, 164] on button "6" at bounding box center [861, 166] width 23 height 20
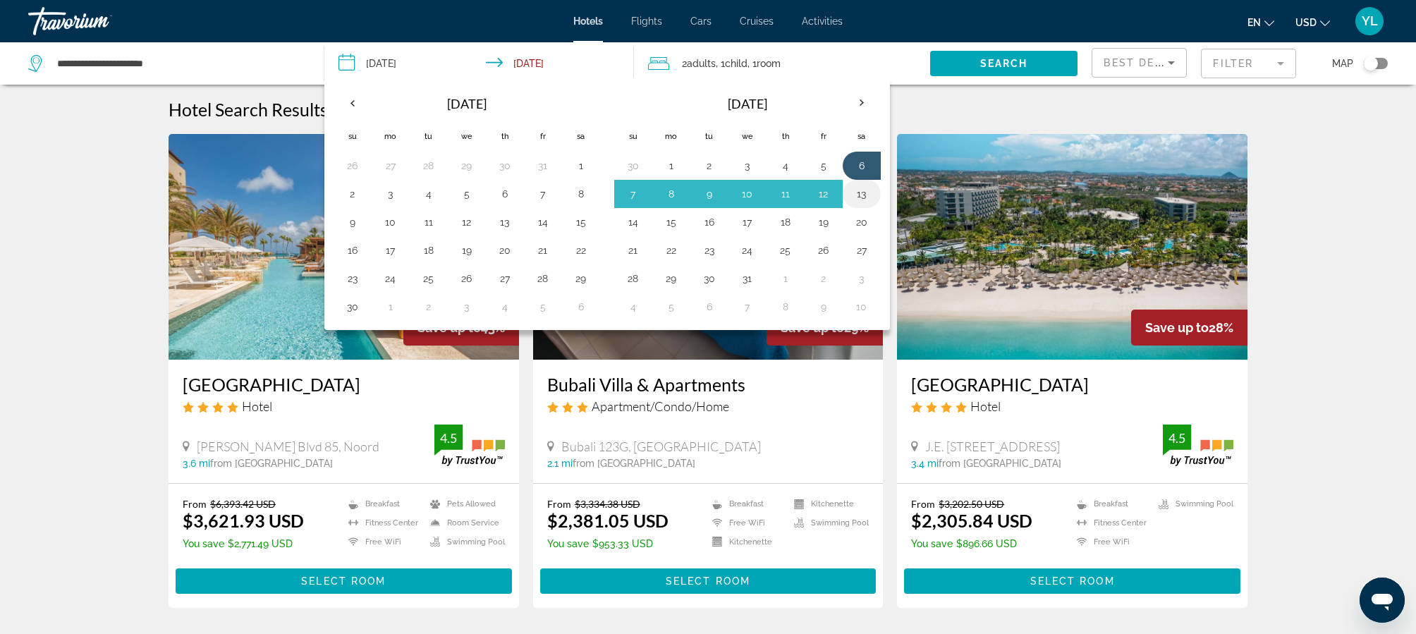
click at [864, 192] on button "13" at bounding box center [861, 194] width 23 height 20
type input "**********"
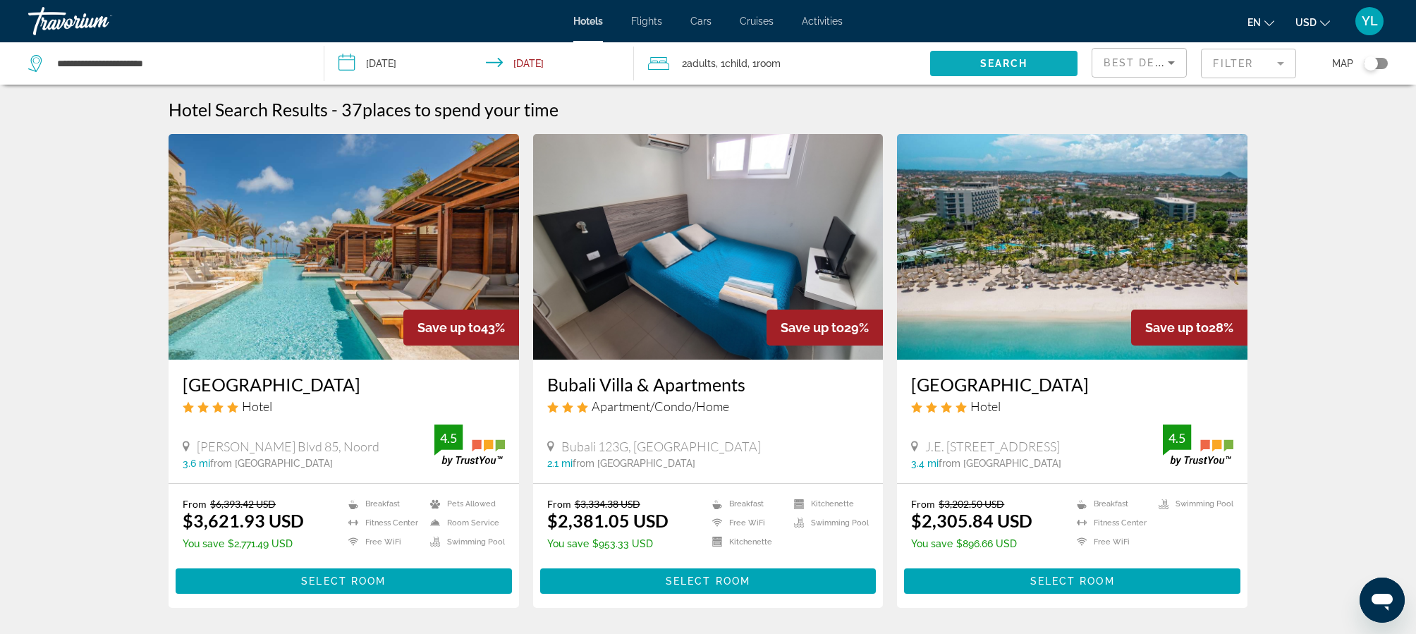
click at [1004, 59] on span "Search" at bounding box center [1004, 63] width 48 height 11
